Goal: Task Accomplishment & Management: Use online tool/utility

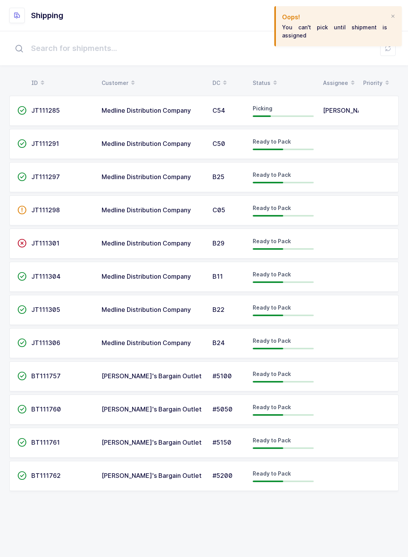
click at [105, 109] on span "Medline Distribution Company" at bounding box center [146, 111] width 89 height 8
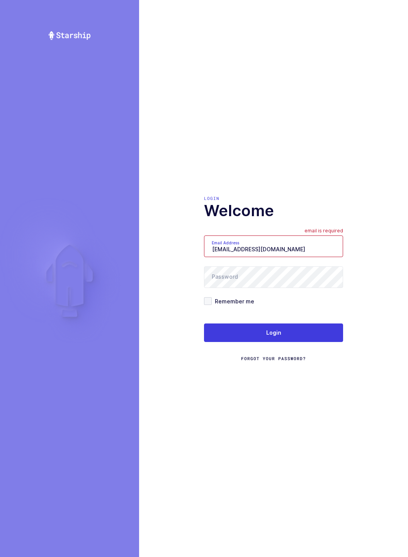
click at [313, 247] on input "[EMAIL_ADDRESS][DOMAIN_NAME]" at bounding box center [273, 247] width 139 height 22
click at [332, 249] on input "[EMAIL_ADDRESS][DOMAIN_NAME]" at bounding box center [273, 247] width 139 height 22
click at [312, 246] on input "[EMAIL_ADDRESS][DOMAIN_NAME]" at bounding box center [273, 247] width 139 height 22
click at [307, 251] on input "[EMAIL_ADDRESS][DOMAIN_NAME]" at bounding box center [273, 247] width 139 height 22
click at [277, 247] on input "[EMAIL_ADDRESS][DOMAIN_NAME]" at bounding box center [273, 247] width 139 height 22
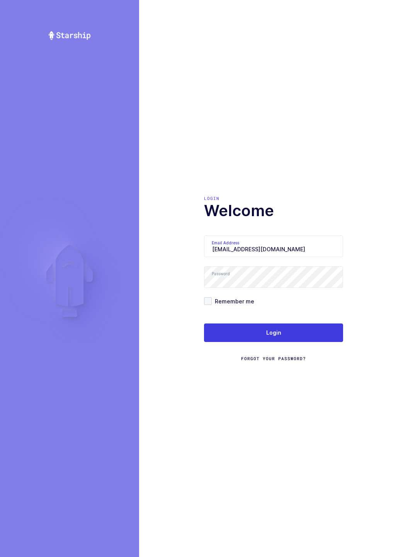
click at [279, 248] on input "[EMAIL_ADDRESS][DOMAIN_NAME]" at bounding box center [273, 247] width 139 height 22
type input "m"
click at [307, 247] on input "lcolon1211" at bounding box center [273, 247] width 139 height 22
type input "[EMAIL_ADDRESS][DOMAIN_NAME]"
click at [331, 329] on button "Login" at bounding box center [273, 333] width 139 height 19
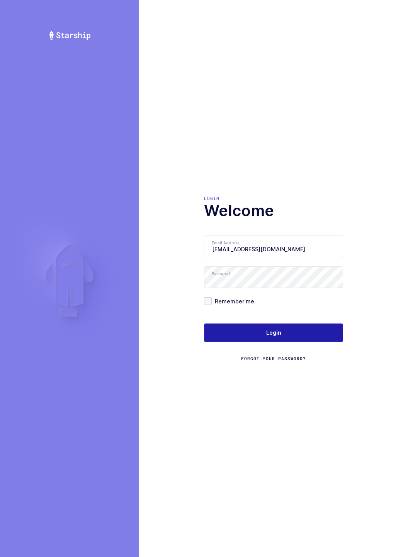
click at [333, 333] on button "Login" at bounding box center [273, 333] width 139 height 19
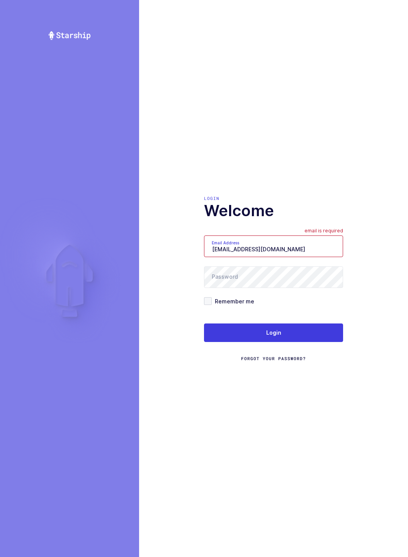
click at [366, 153] on div "Login Welcome Email Address [EMAIL_ADDRESS][DOMAIN_NAME] email is required Pass…" at bounding box center [273, 278] width 269 height 557
click at [314, 246] on input "[EMAIL_ADDRESS][DOMAIN_NAME]" at bounding box center [273, 247] width 139 height 22
click at [317, 248] on input "[EMAIL_ADDRESS][DOMAIN_NAME]" at bounding box center [273, 247] width 139 height 22
type input "m"
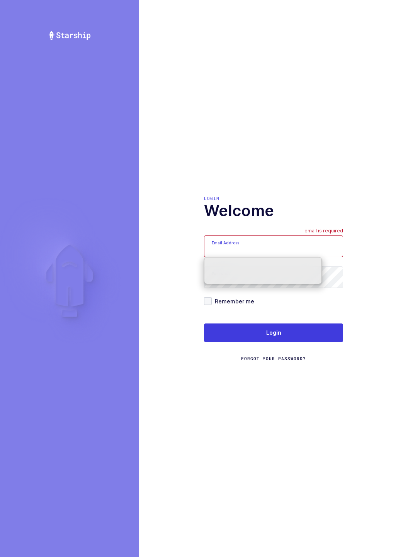
click at [388, 271] on div "Login Welcome Email Address email is required Password Remember me Login Forgot…" at bounding box center [273, 278] width 269 height 557
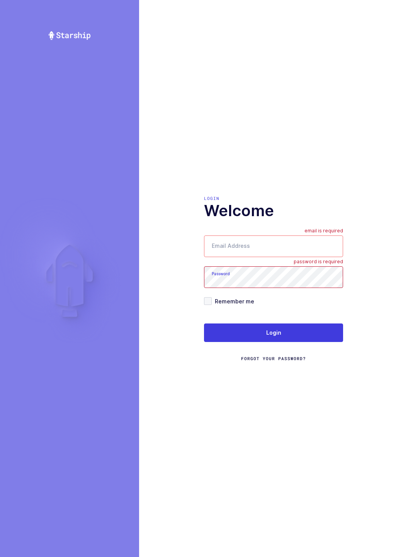
click at [314, 238] on input "Email Address" at bounding box center [273, 247] width 139 height 22
type input "'"
type input "lcolon1212@gmail.com"
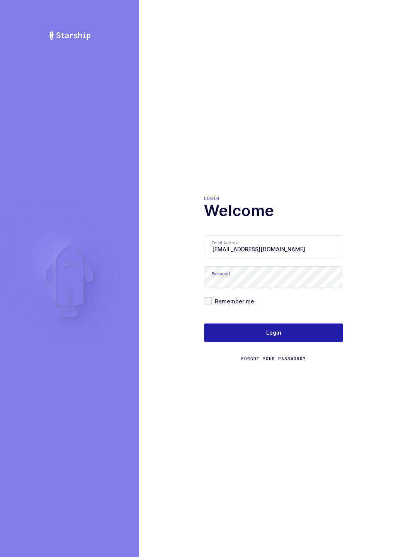
click at [210, 336] on button "Login" at bounding box center [273, 333] width 139 height 19
click at [296, 331] on button "Login" at bounding box center [273, 333] width 139 height 19
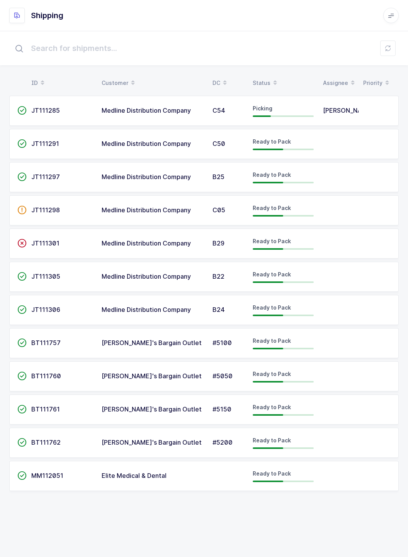
click at [378, 107] on td at bounding box center [378, 111] width 40 height 30
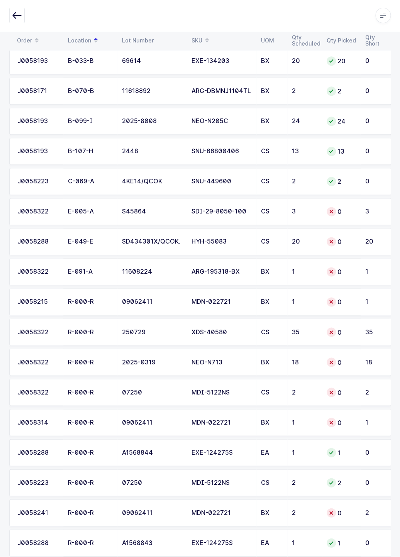
scroll to position [144, 0]
click at [10, 320] on td "J0058322" at bounding box center [36, 332] width 54 height 27
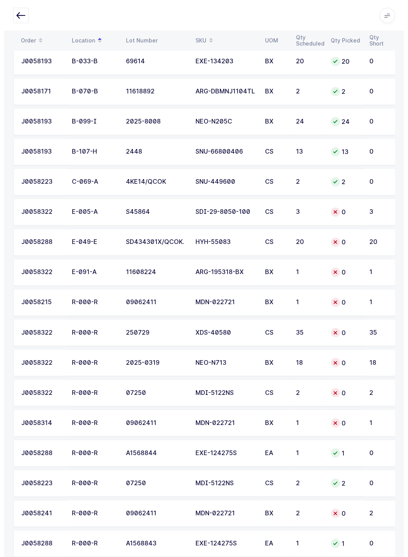
scroll to position [0, 0]
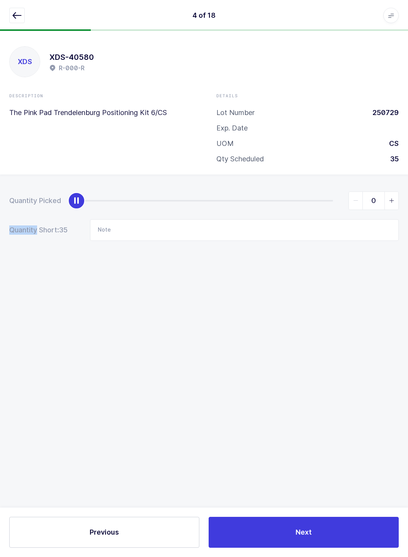
click at [5, 319] on div "XDS XDS-40580 R-000-R Description The Pink Pad Trendelenburg Positioning Kit 6/…" at bounding box center [204, 294] width 408 height 526
